Goal: Task Accomplishment & Management: Manage account settings

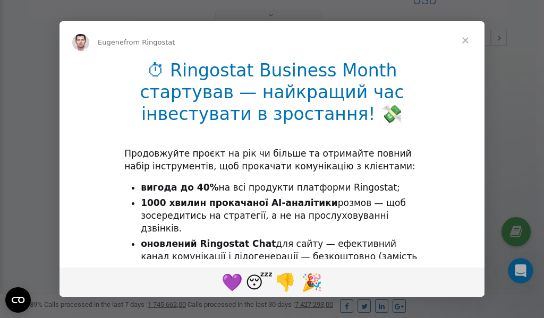
click at [467, 44] on span "Close" at bounding box center [465, 40] width 38 height 38
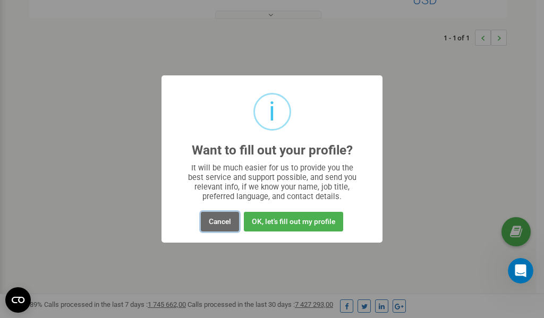
click at [220, 222] on button "Cancel" at bounding box center [220, 222] width 38 height 20
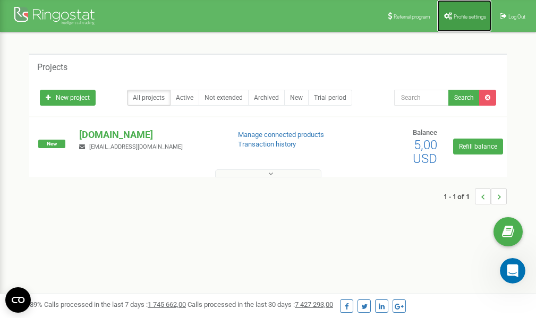
click at [461, 18] on span "Profile settings" at bounding box center [470, 17] width 32 height 6
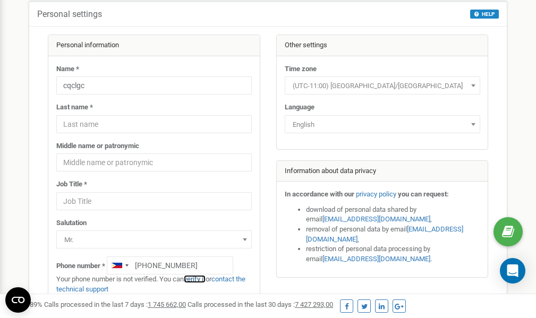
click at [198, 279] on link "verify it" at bounding box center [195, 279] width 22 height 8
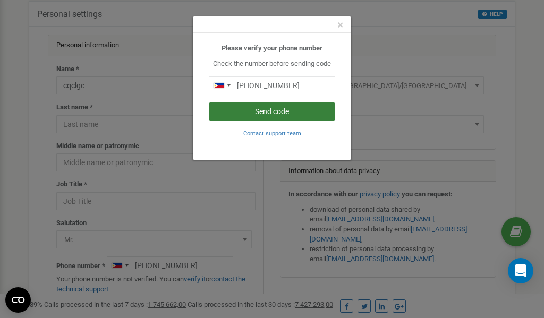
click at [282, 115] on button "Send code" at bounding box center [272, 112] width 126 height 18
